Goal: Task Accomplishment & Management: Manage account settings

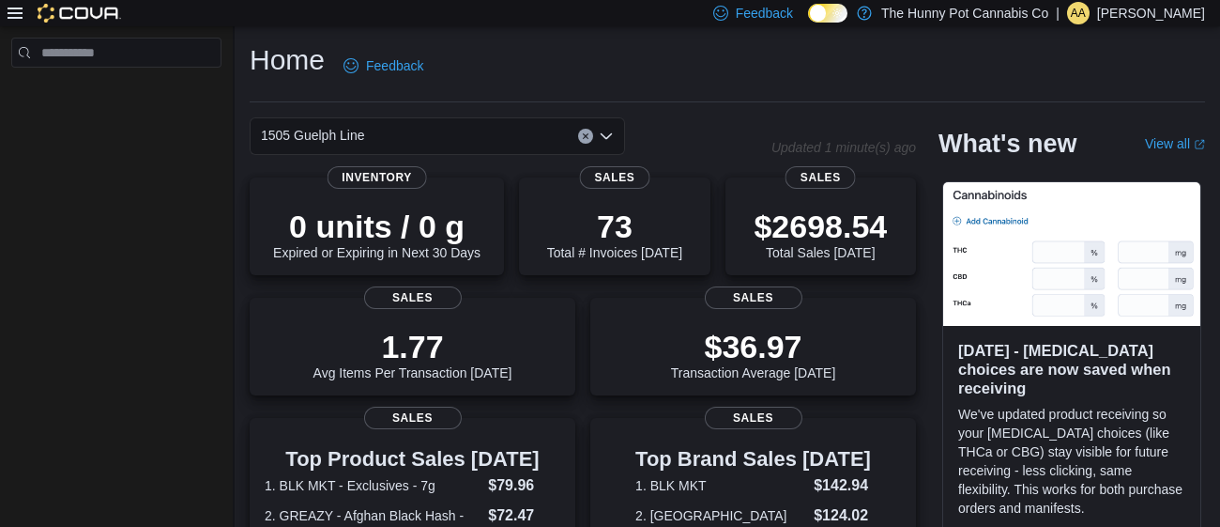
click at [1147, 9] on p "Andrew Appleton" at bounding box center [1151, 13] width 108 height 23
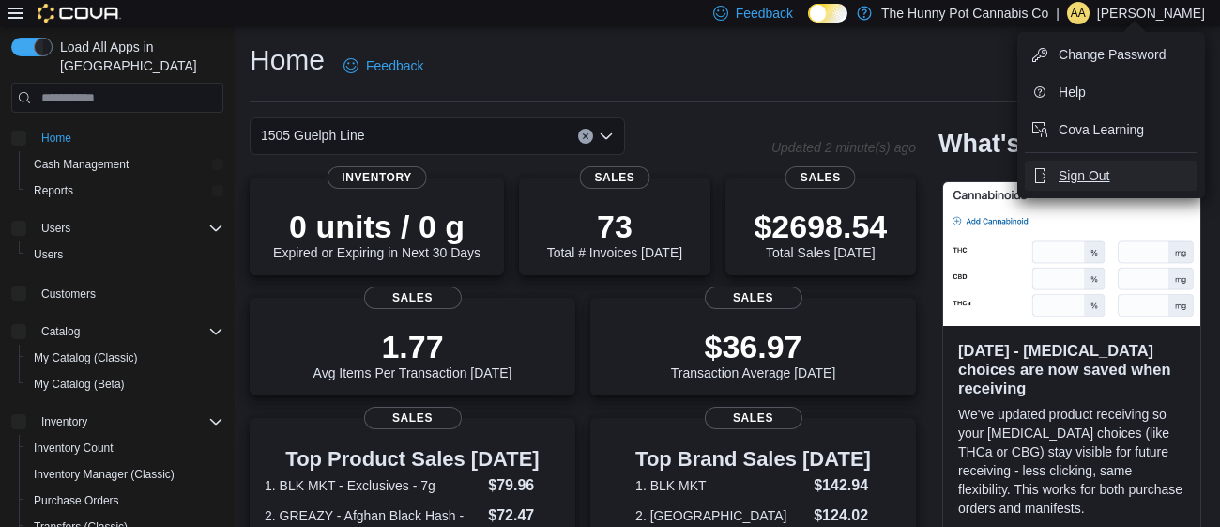
click at [1093, 174] on span "Sign Out" at bounding box center [1084, 175] width 51 height 19
